Goal: Information Seeking & Learning: Check status

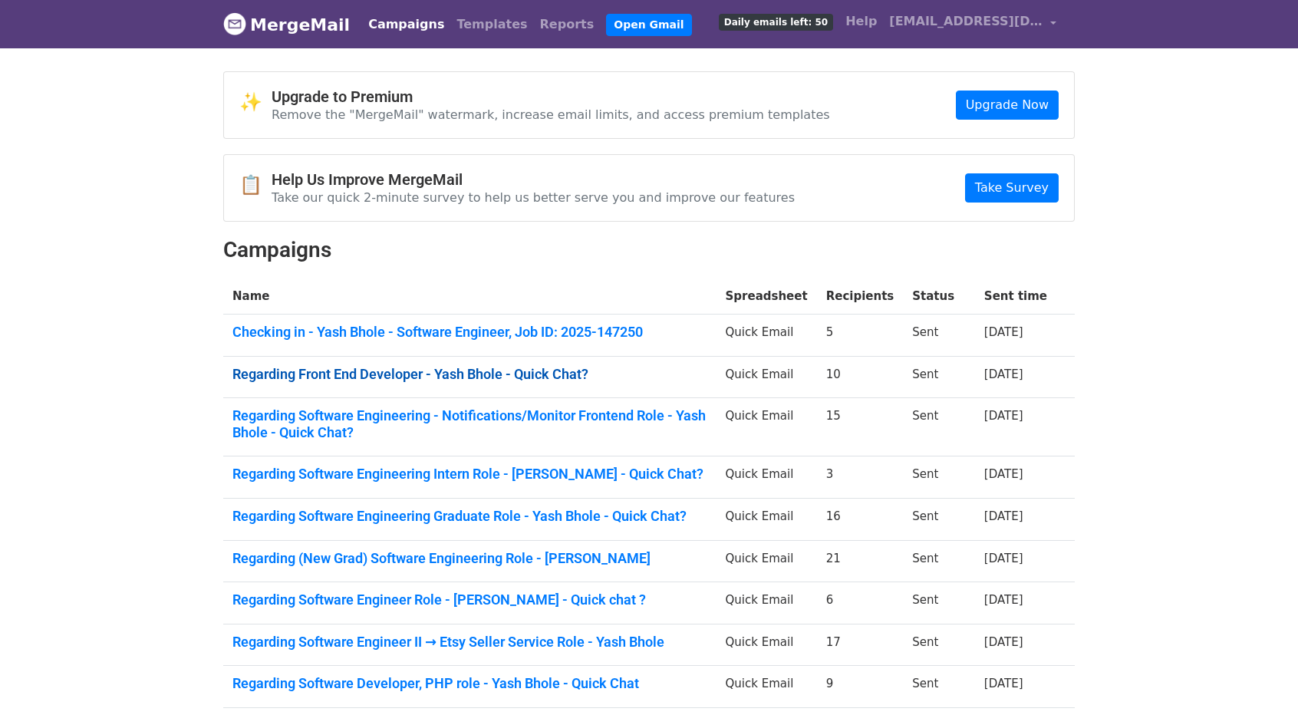
click at [377, 366] on link "Regarding Front End Developer - Yash Bhole - Quick Chat?" at bounding box center [469, 374] width 475 height 17
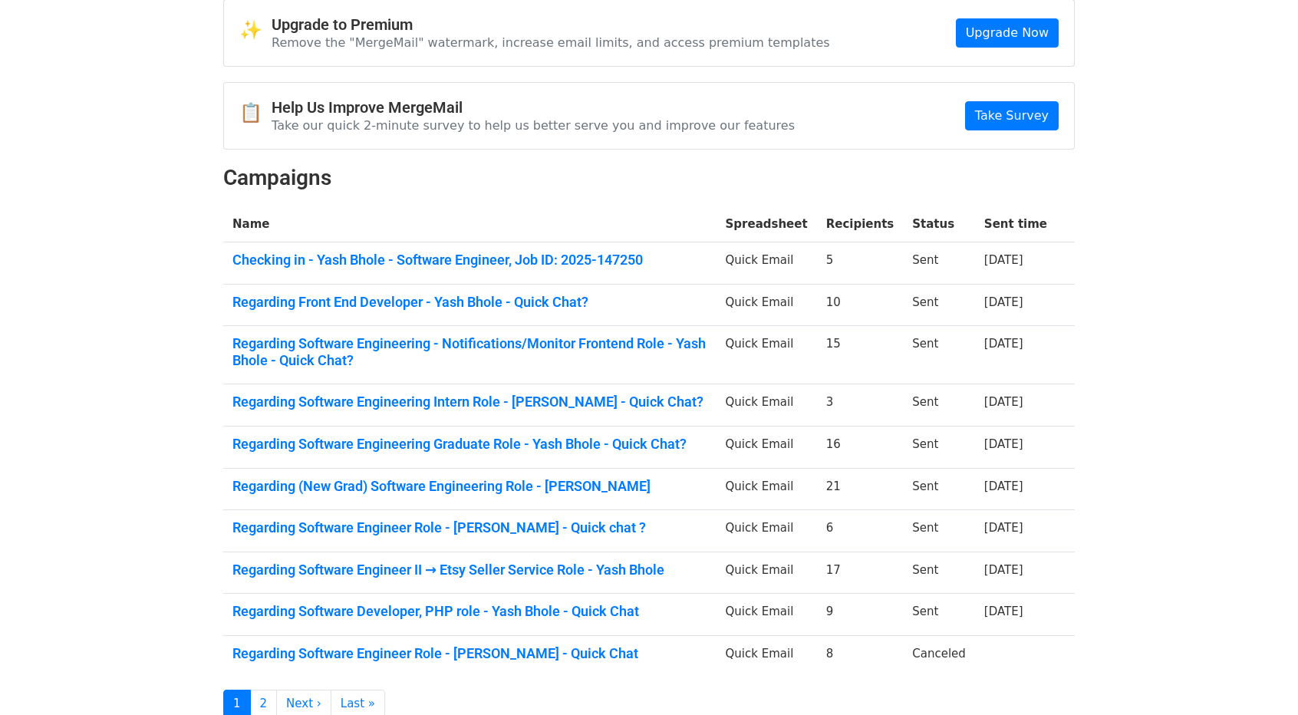
scroll to position [77, 0]
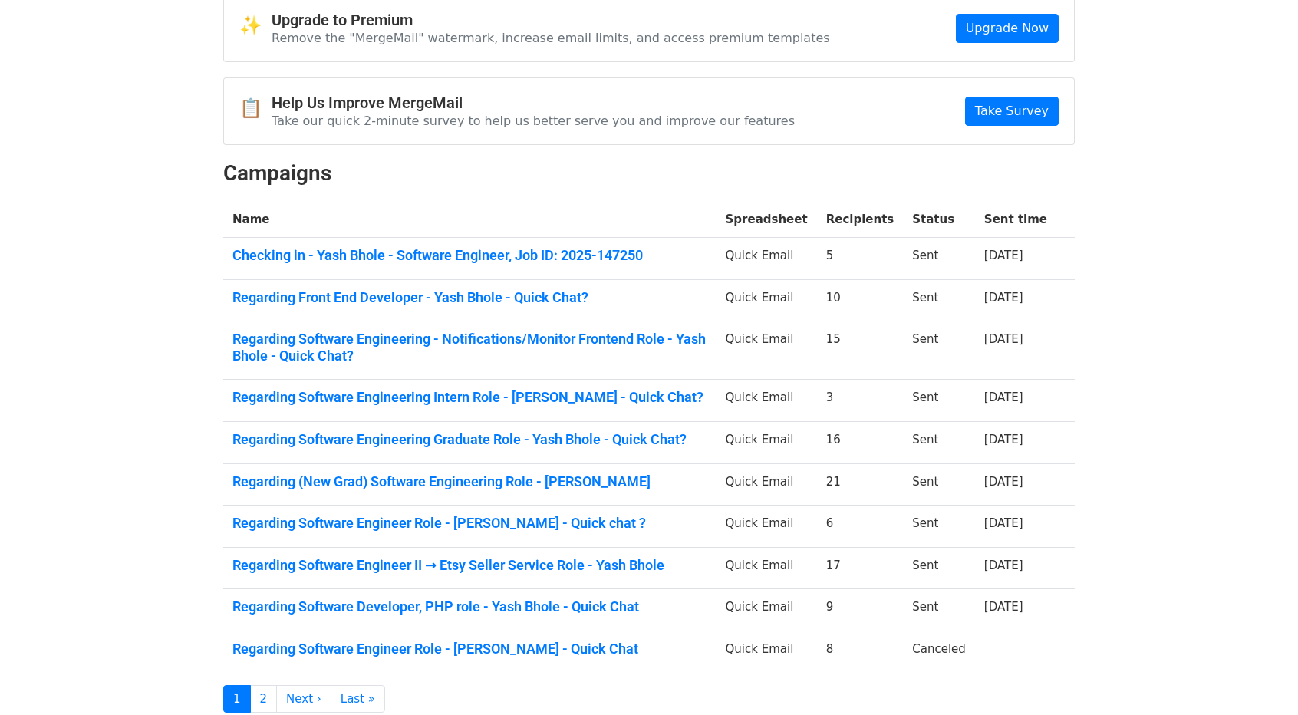
click at [447, 326] on td "Regarding Software Engineering - Notifications/Monitor Frontend Role - Yash Bho…" at bounding box center [469, 350] width 493 height 58
click at [444, 332] on link "Regarding Software Engineering - Notifications/Monitor Frontend Role - Yash Bho…" at bounding box center [469, 347] width 475 height 33
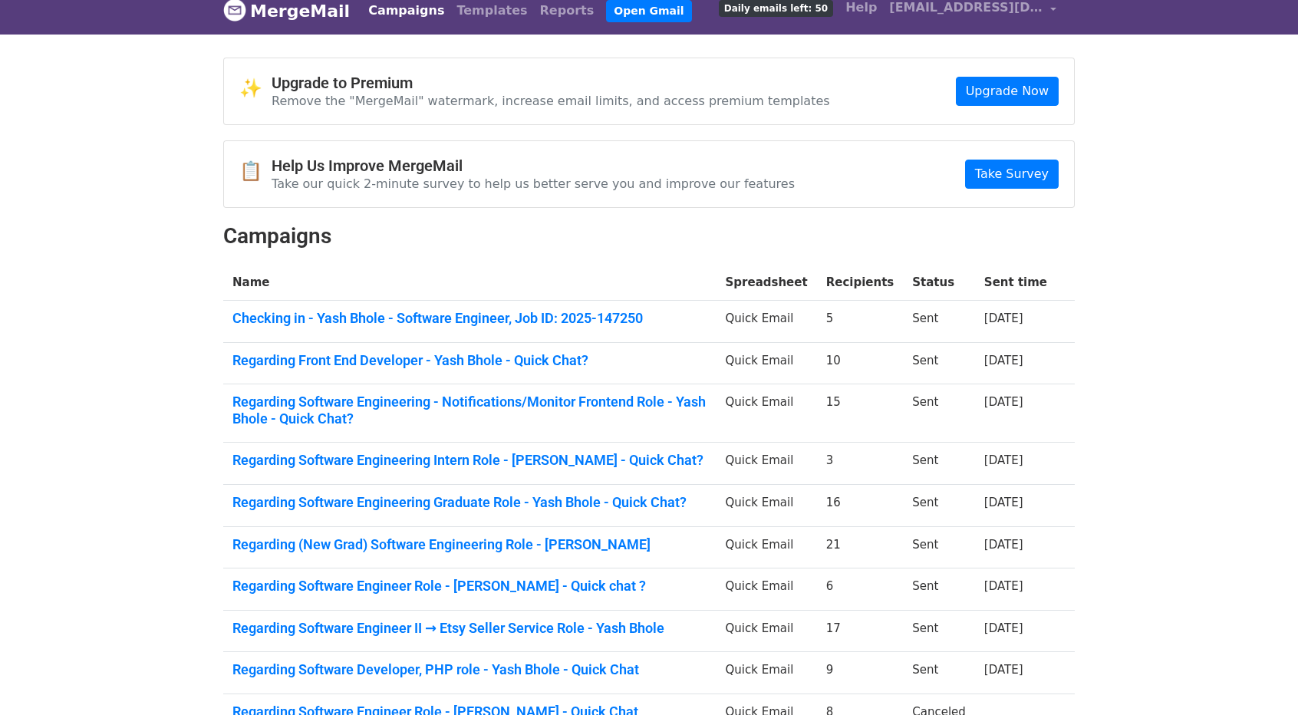
scroll to position [0, 0]
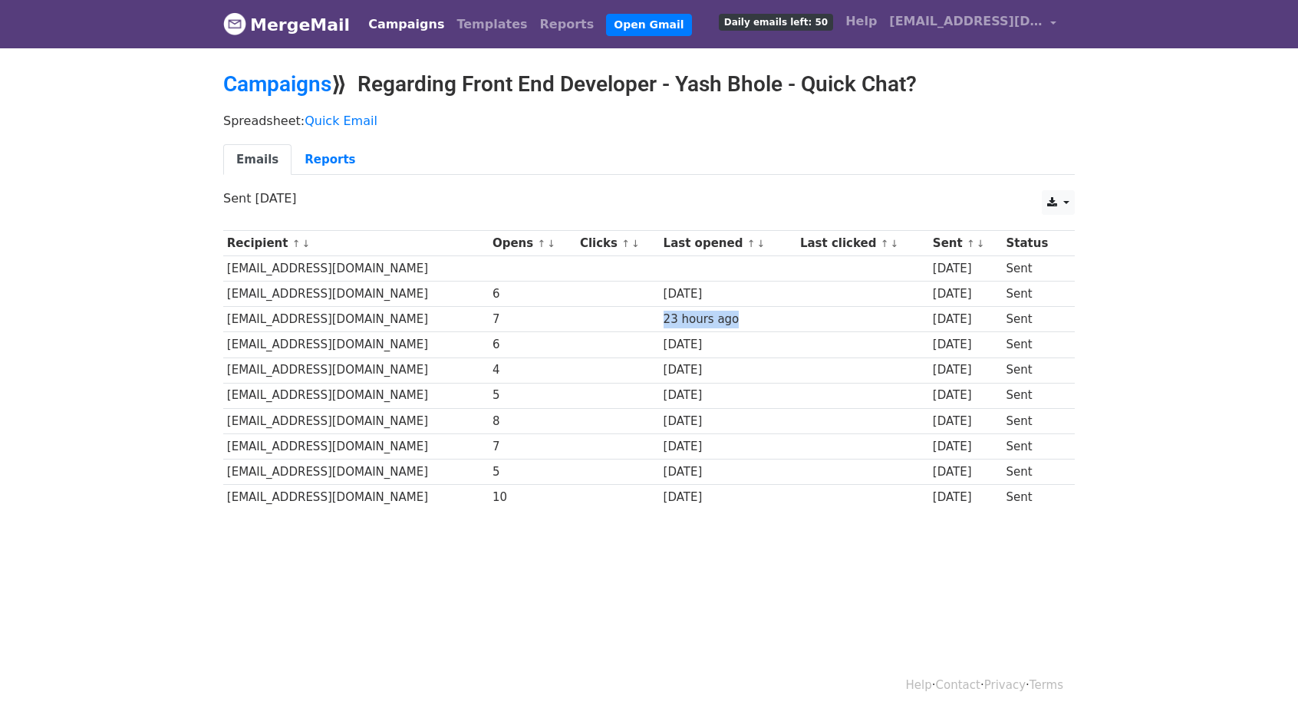
drag, startPoint x: 657, startPoint y: 323, endPoint x: 763, endPoint y: 316, distance: 106.1
click at [755, 315] on tr "mwright@crateandbarrel.com 7 23 hours ago 3 days ago Sent" at bounding box center [649, 319] width 852 height 25
click at [713, 441] on div "[DATE]" at bounding box center [729, 447] width 130 height 18
drag, startPoint x: 333, startPoint y: 329, endPoint x: 473, endPoint y: 348, distance: 140.8
click at [401, 337] on tbody "Recipient ↑ ↓ Opens ↑ ↓ Clicks ↑ ↓ Last opened ↑ ↓ Last clicked ↑ ↓ Sent ↑ ↓ St…" at bounding box center [649, 370] width 852 height 279
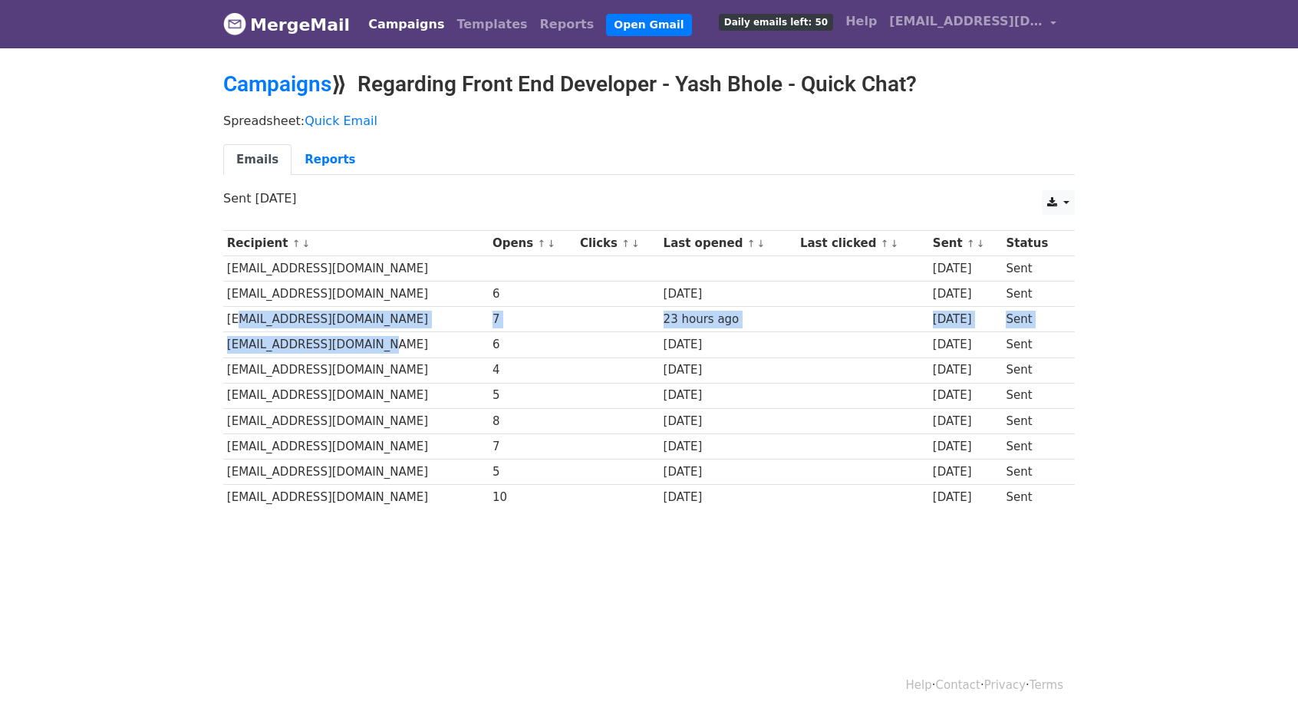
click at [467, 324] on td "mwright@crateandbarrel.com" at bounding box center [355, 319] width 265 height 25
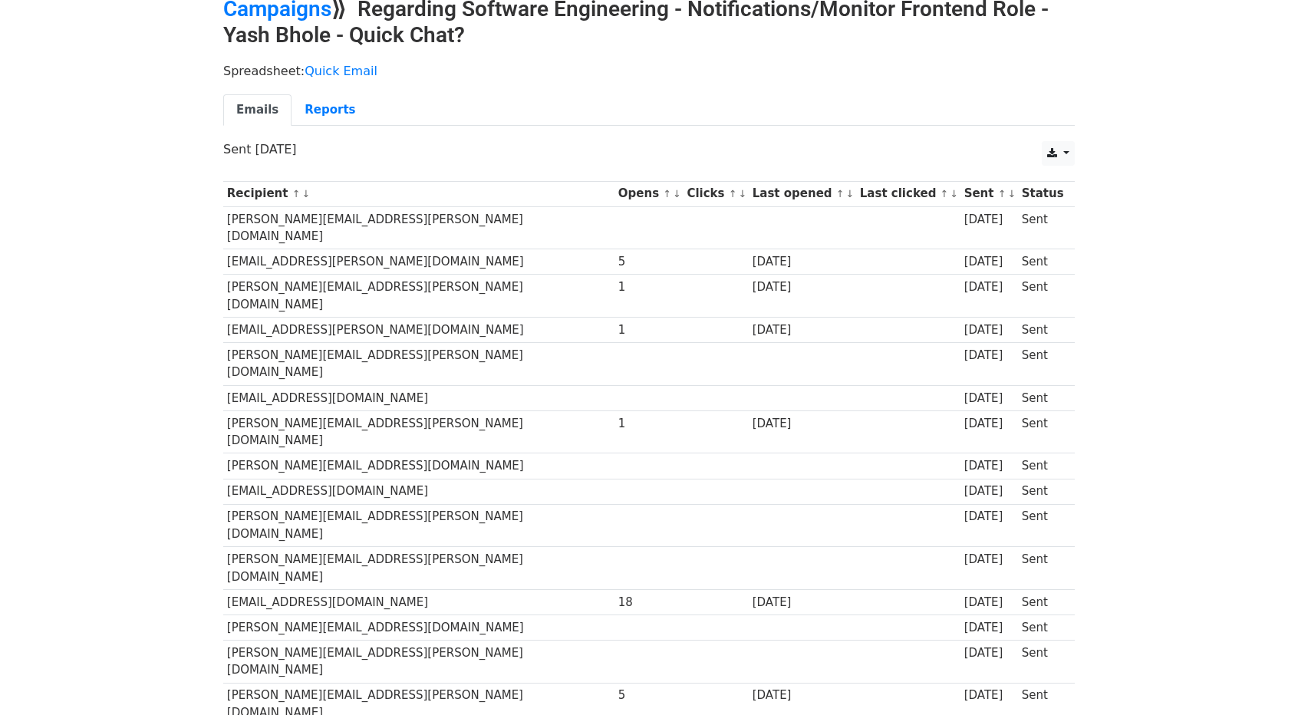
scroll to position [77, 0]
